Goal: Find specific page/section: Find specific page/section

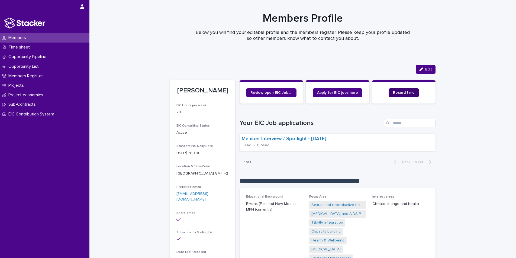
click at [403, 93] on span "Record time" at bounding box center [404, 93] width 22 height 4
click at [53, 90] on div "Project economics" at bounding box center [44, 94] width 89 height 9
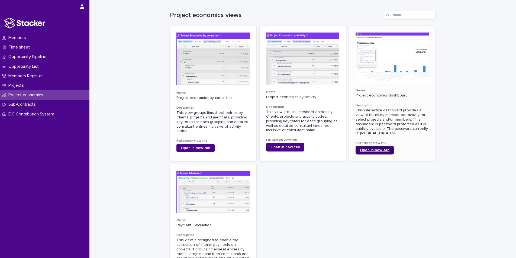
click at [368, 149] on span "Open in new tab" at bounding box center [375, 150] width 30 height 4
click at [195, 145] on link "Open in new tab" at bounding box center [195, 148] width 38 height 9
click at [375, 153] on link "Open in new tab" at bounding box center [374, 150] width 38 height 9
click at [12, 83] on p "Projects" at bounding box center [17, 85] width 22 height 5
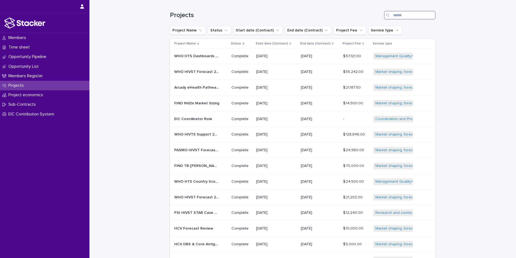
click at [414, 14] on input "Search" at bounding box center [409, 15] width 51 height 9
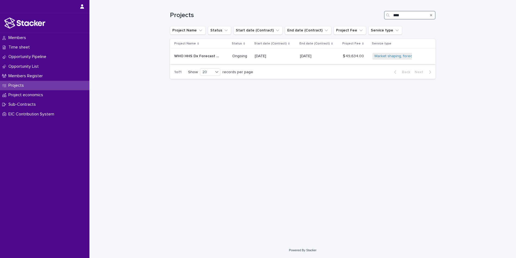
type input "****"
click at [200, 57] on p "WHO HHS Dx Forecast AMDS 2025" at bounding box center [197, 56] width 46 height 6
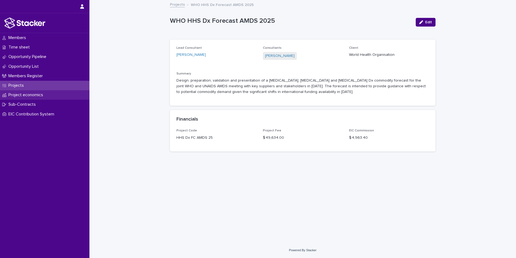
click at [35, 94] on p "Project economics" at bounding box center [26, 94] width 41 height 5
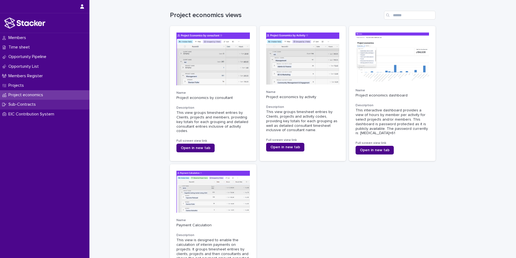
click at [18, 103] on p "Sub-Contracts" at bounding box center [23, 104] width 34 height 5
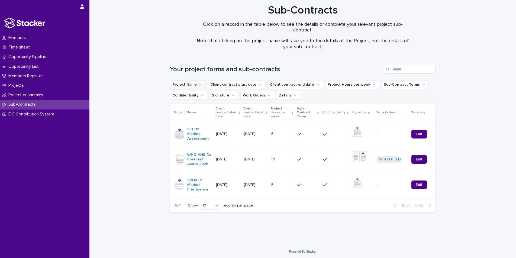
click at [199, 84] on icon "Project Name" at bounding box center [200, 85] width 3 height 2
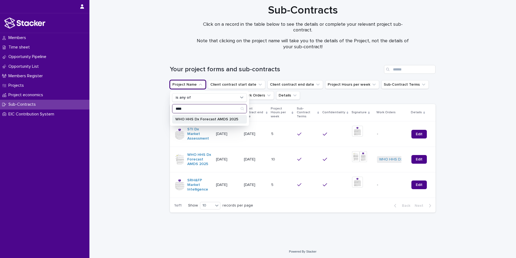
type input "****"
click at [201, 118] on p "WHO HHS Dx Forecast AMDS 2025" at bounding box center [206, 119] width 63 height 4
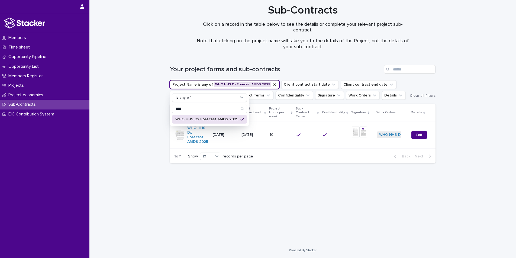
click at [491, 89] on div "Loading... Saving… Loading... Saving… Your project forms and sub-contracts Proj…" at bounding box center [302, 148] width 426 height 188
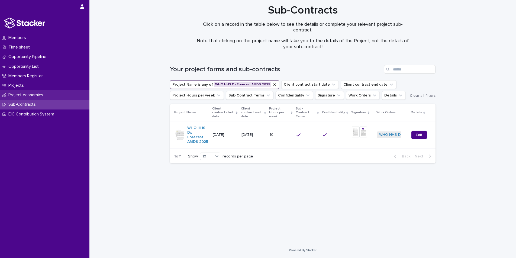
click at [27, 97] on p "Project economics" at bounding box center [26, 94] width 41 height 5
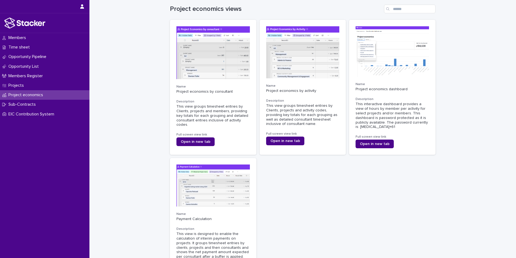
scroll to position [8, 0]
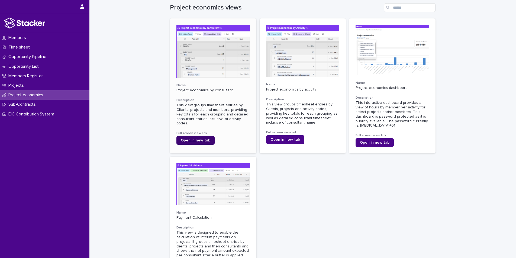
click at [190, 138] on span "Open in new tab" at bounding box center [196, 140] width 30 height 4
